Goal: Task Accomplishment & Management: Complete application form

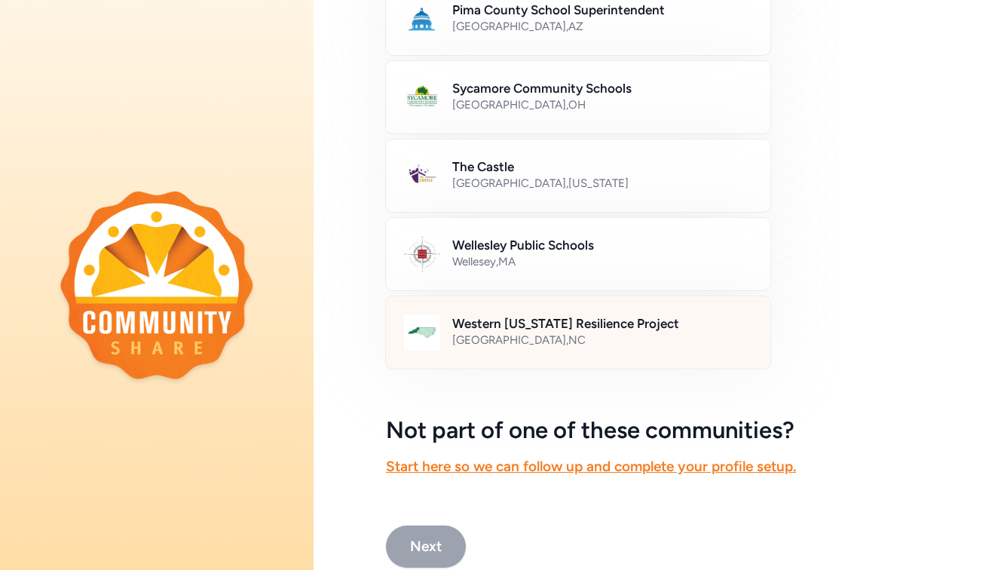
scroll to position [840, 0]
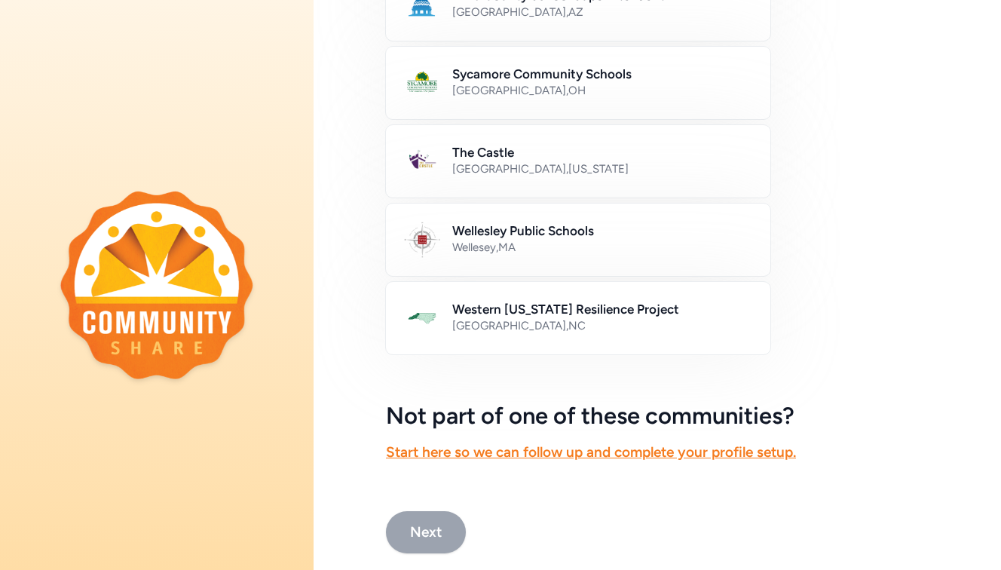
click at [559, 462] on div "Not part of one of these communities? Start here so we can follow up and comple…" at bounding box center [657, 433] width 543 height 60
click at [558, 453] on link "Start here so we can follow up and complete your profile setup." at bounding box center [591, 451] width 410 height 17
